Goal: Use online tool/utility: Use online tool/utility

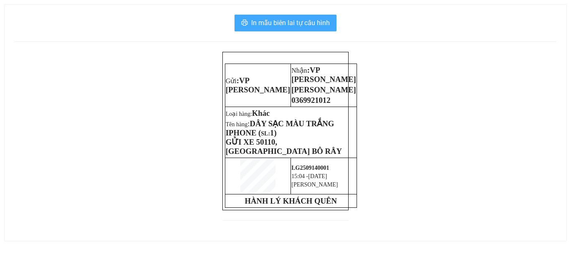
click at [316, 25] on span "In mẫu biên lai tự cấu hình" at bounding box center [290, 23] width 79 height 10
